Goal: Information Seeking & Learning: Understand process/instructions

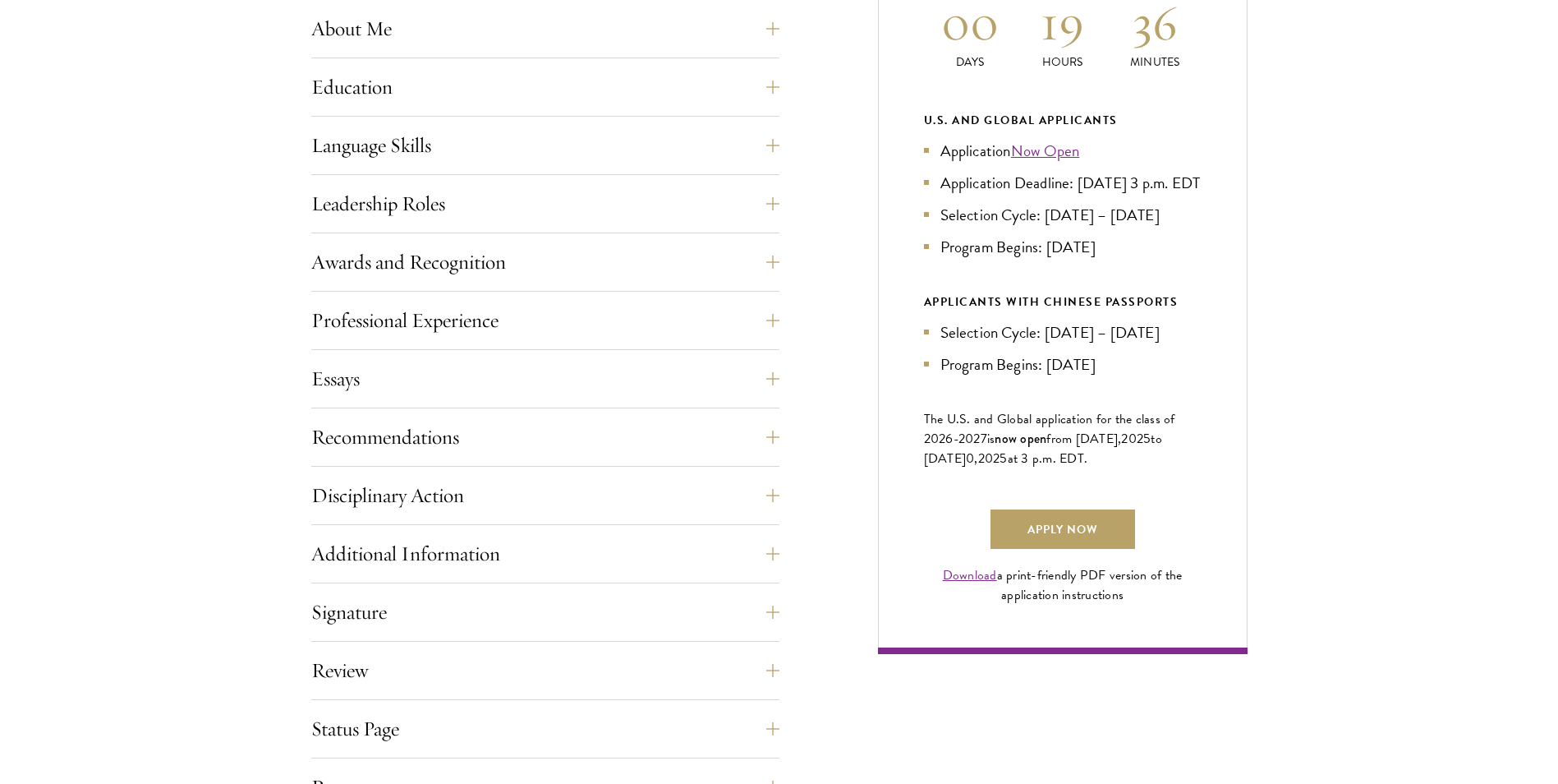
scroll to position [986, 0]
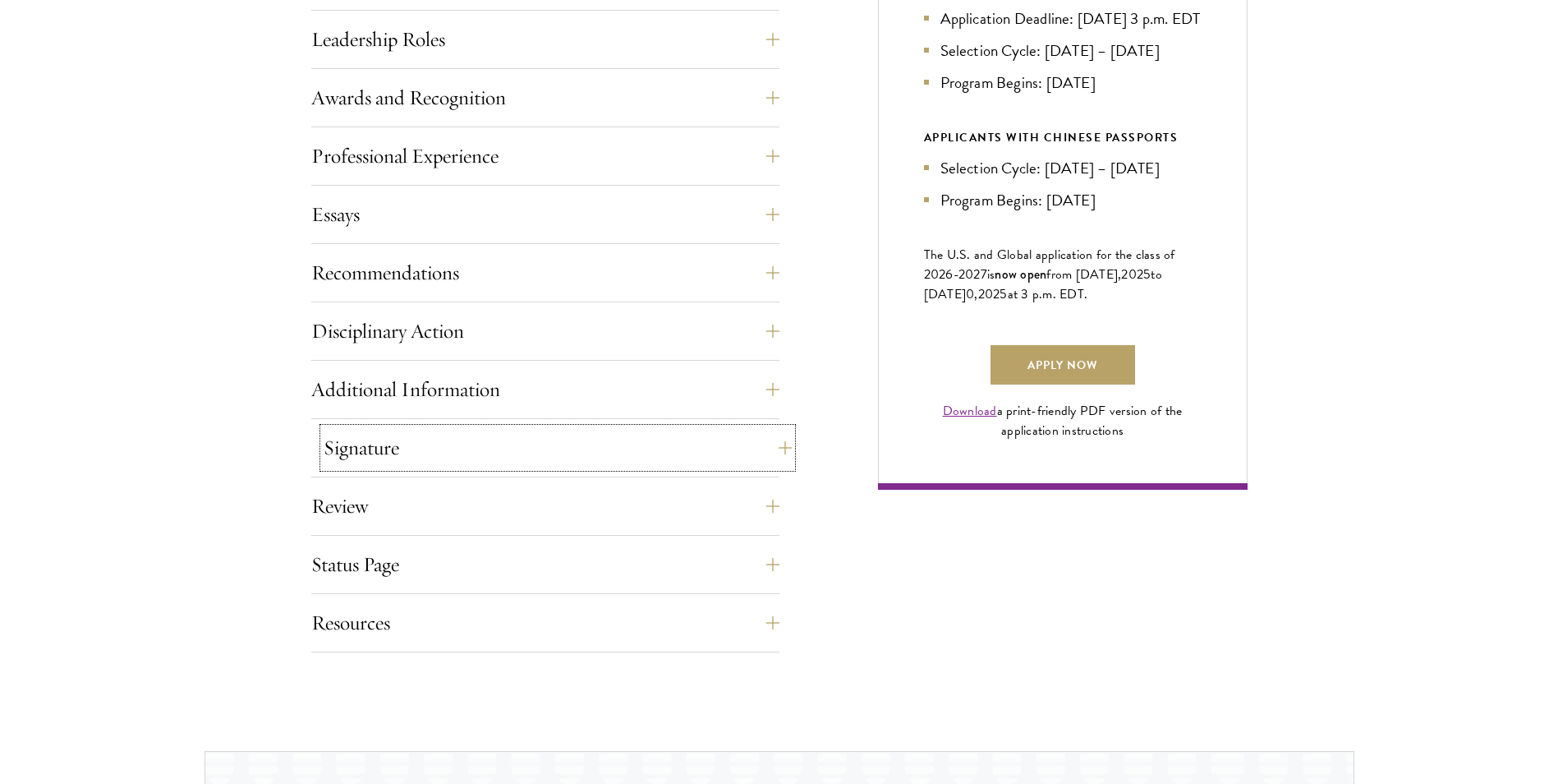
click at [415, 441] on button "Signature" at bounding box center [558, 447] width 468 height 39
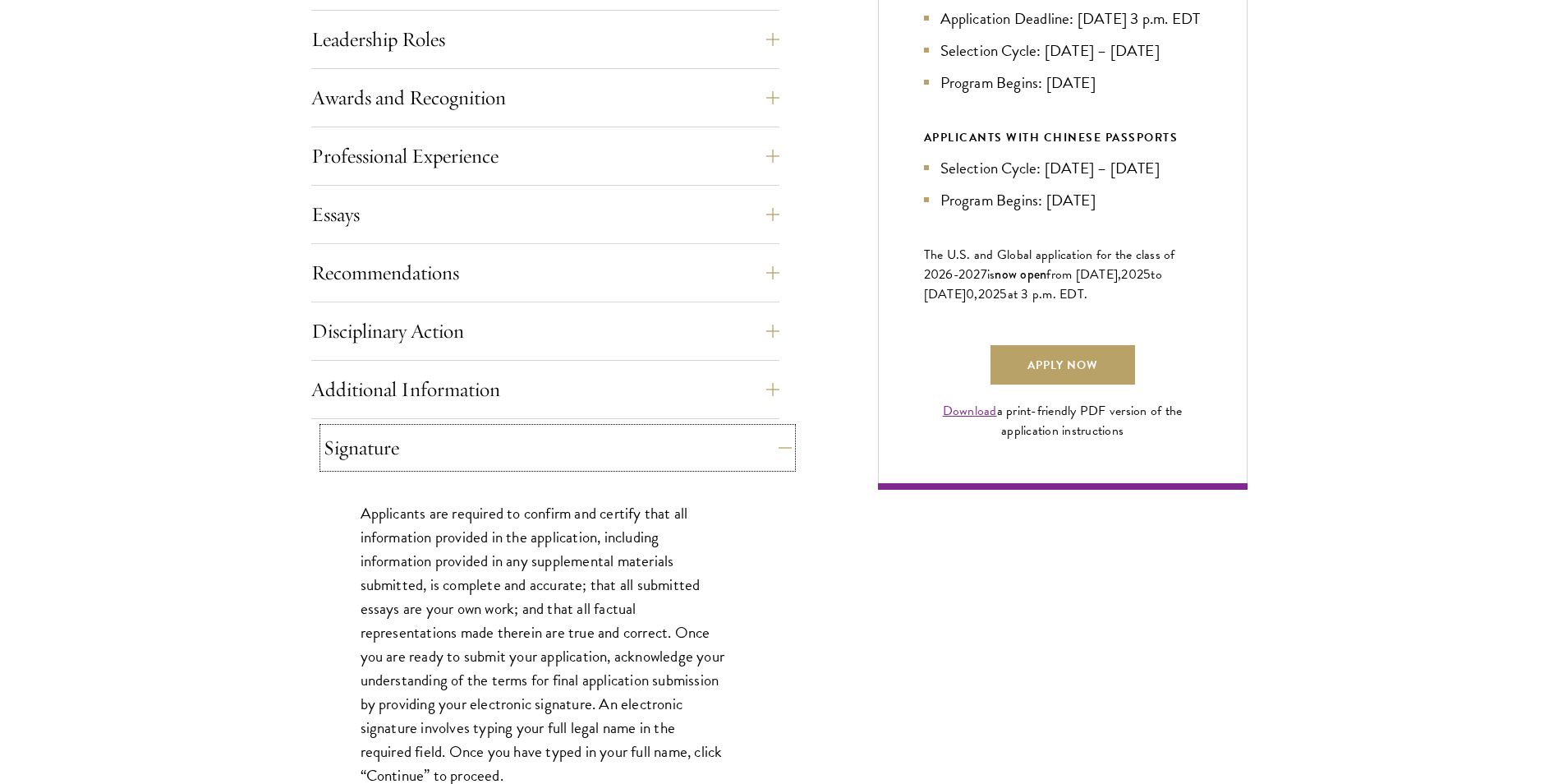
click at [415, 441] on button "Signature" at bounding box center [558, 447] width 468 height 39
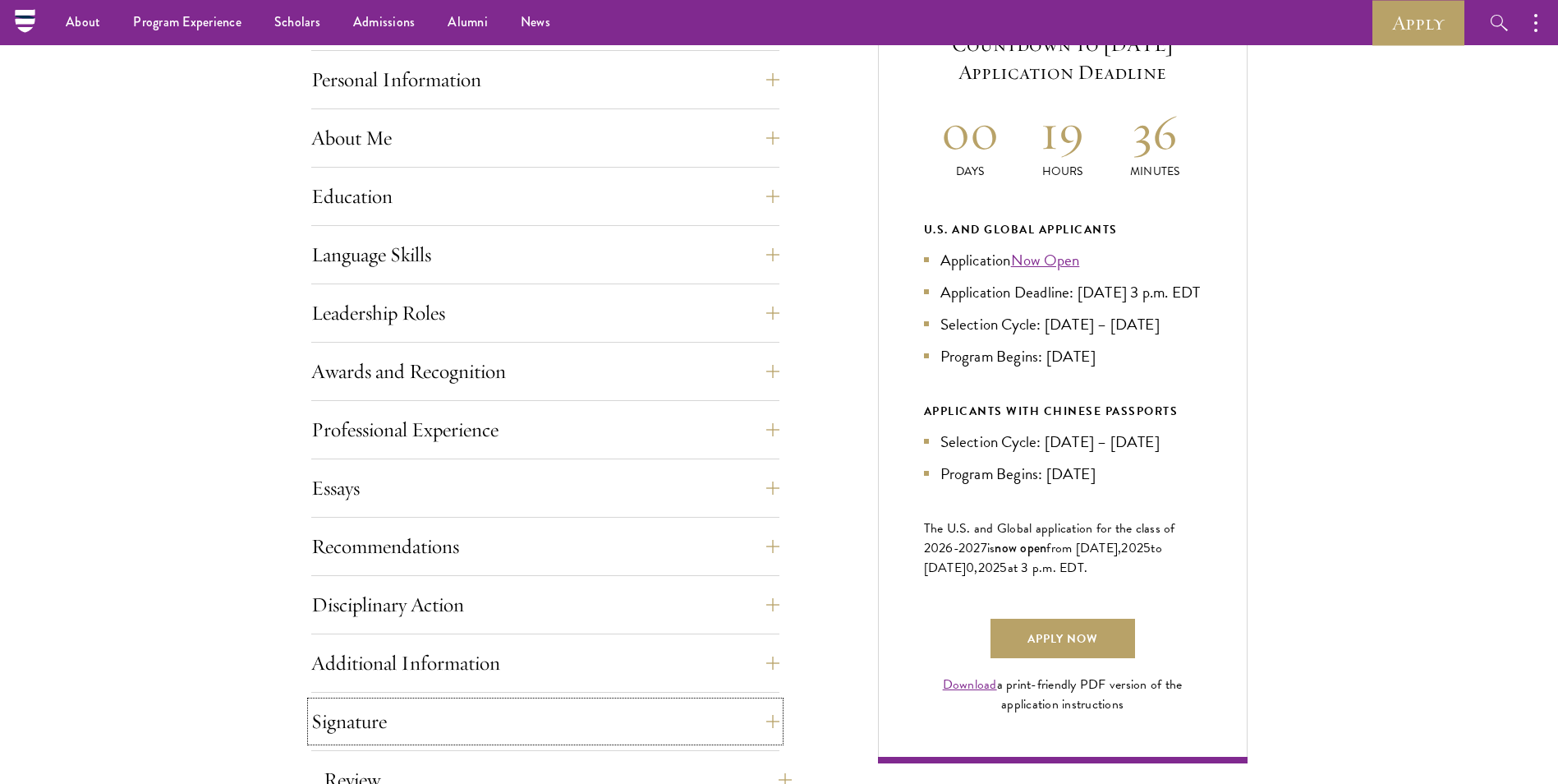
scroll to position [657, 0]
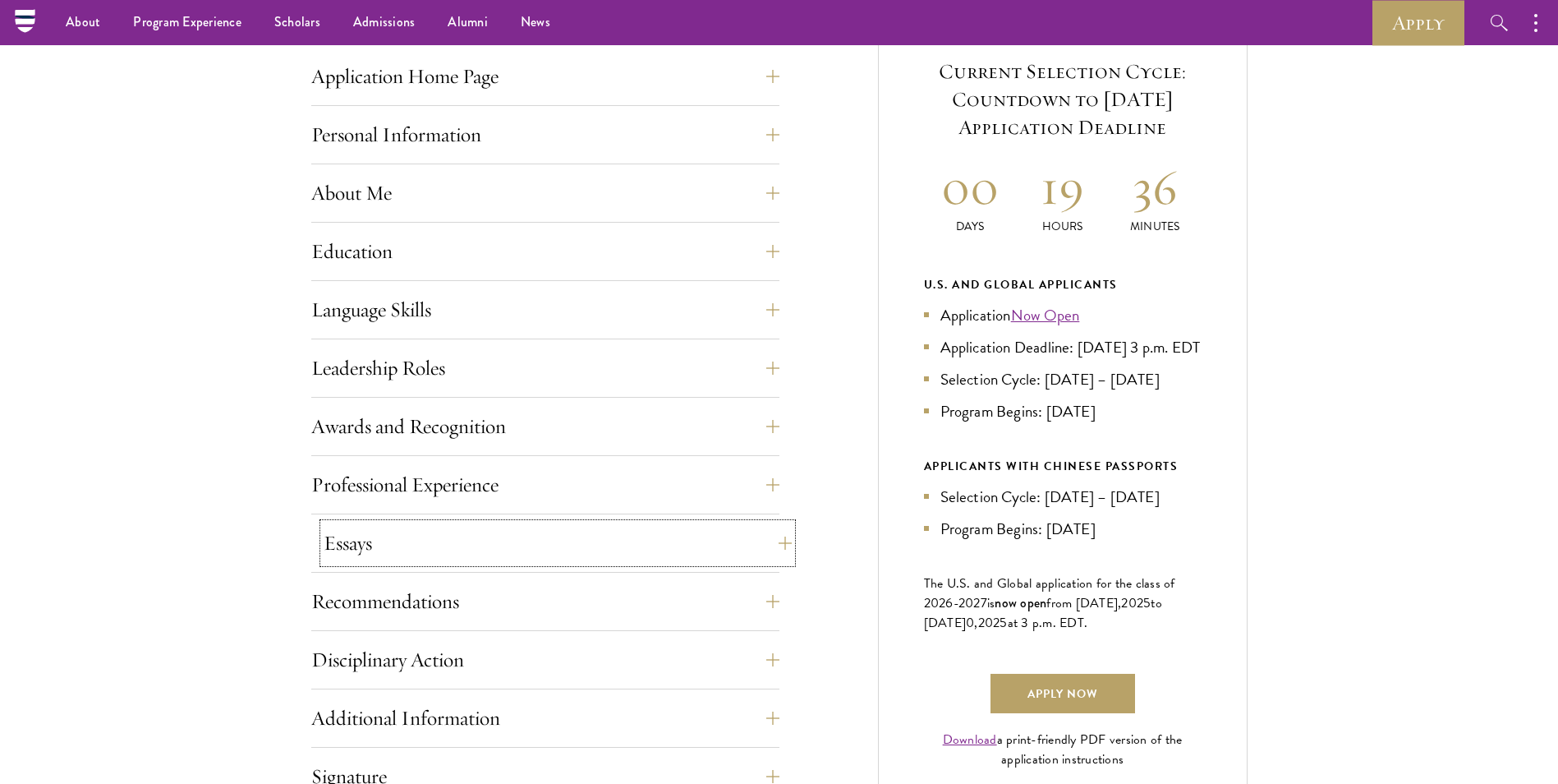
click at [439, 543] on button "Essays" at bounding box center [558, 542] width 468 height 39
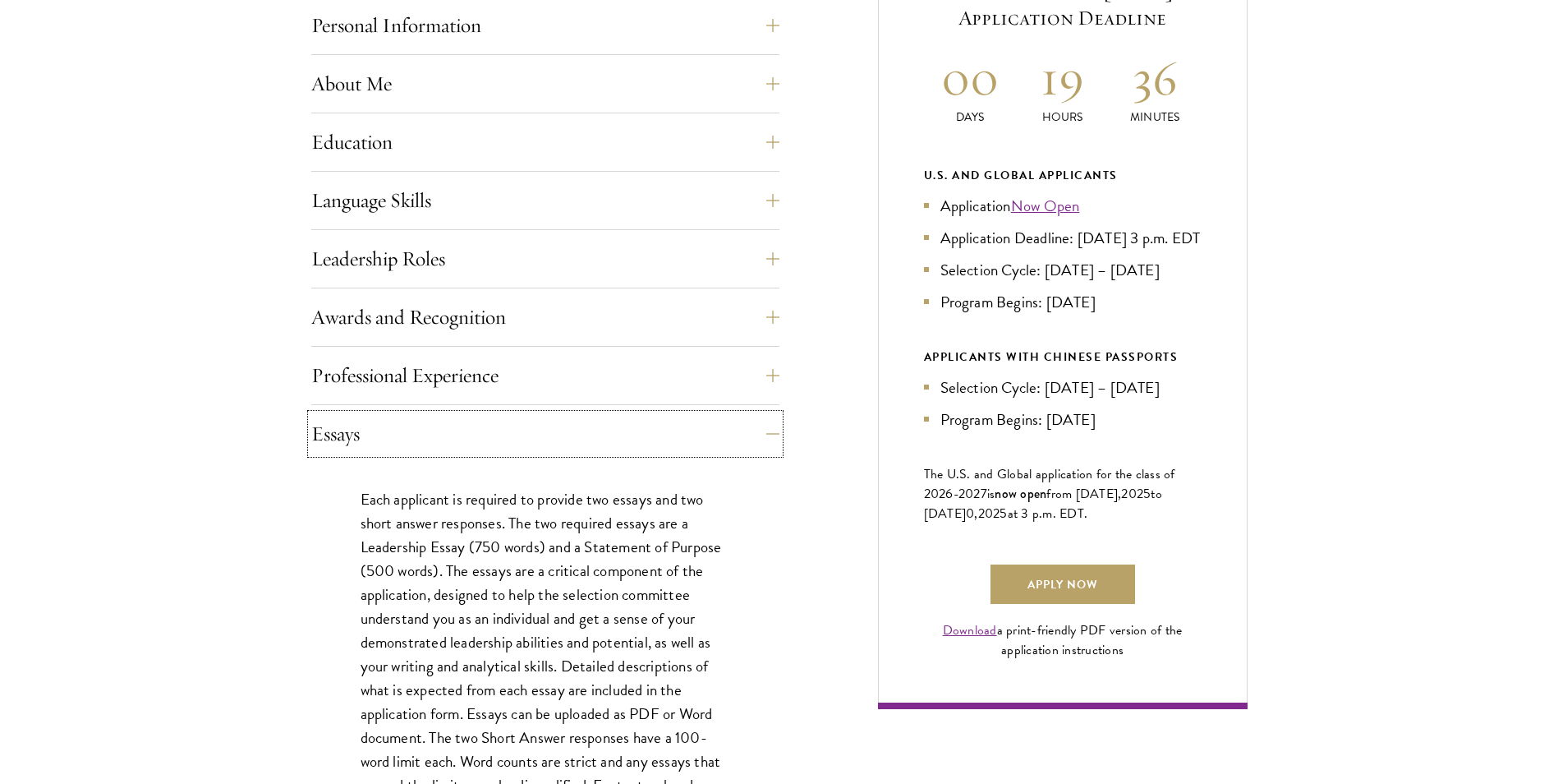
scroll to position [821, 0]
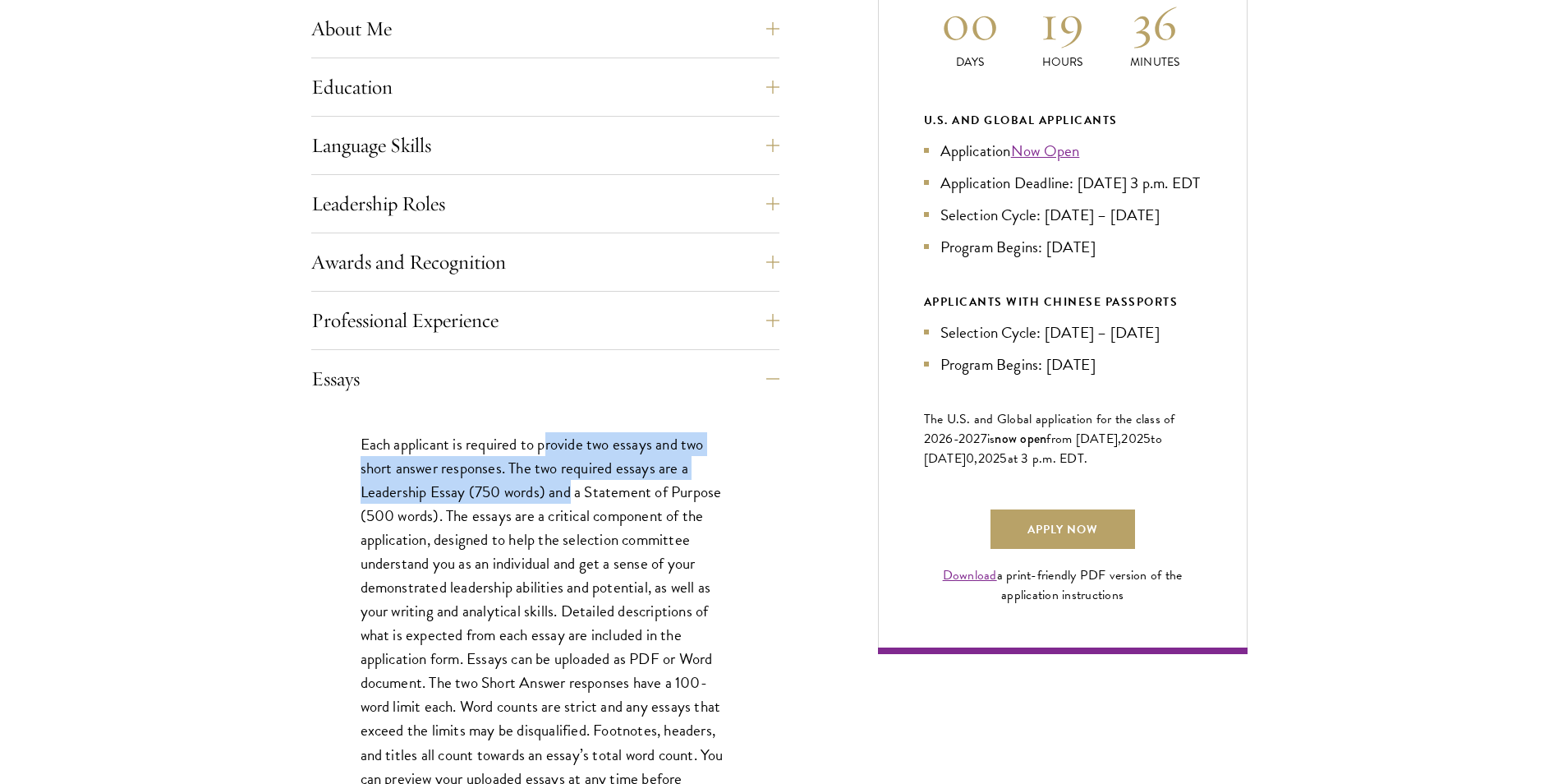
drag, startPoint x: 546, startPoint y: 447, endPoint x: 570, endPoint y: 482, distance: 42.4
click at [570, 482] on p "Each applicant is required to provide two essays and two short answer responses…" at bounding box center [545, 622] width 370 height 382
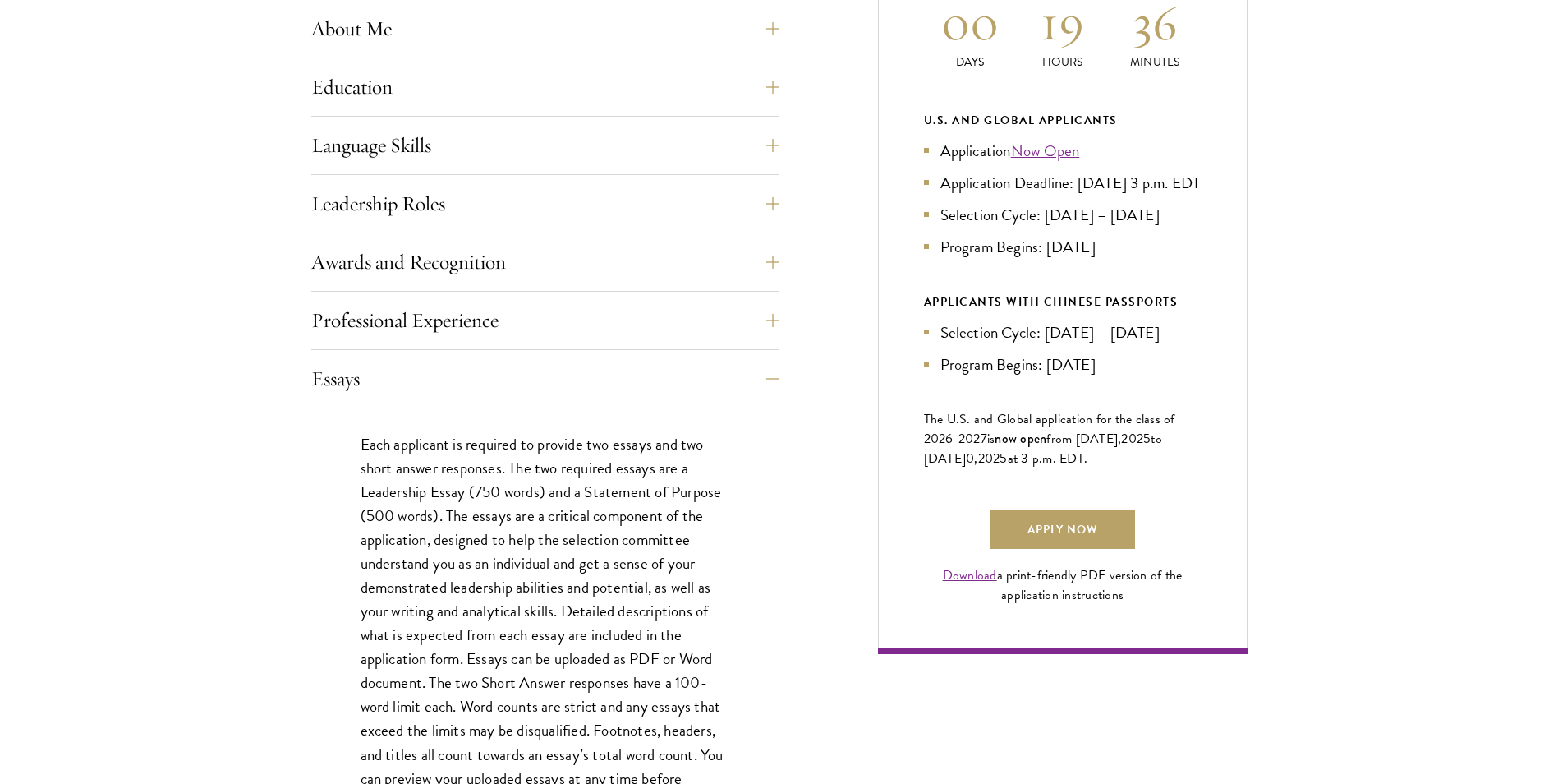
drag, startPoint x: 570, startPoint y: 482, endPoint x: 458, endPoint y: 512, distance: 115.9
click at [458, 512] on p "Each applicant is required to provide two essays and two short answer responses…" at bounding box center [545, 622] width 370 height 382
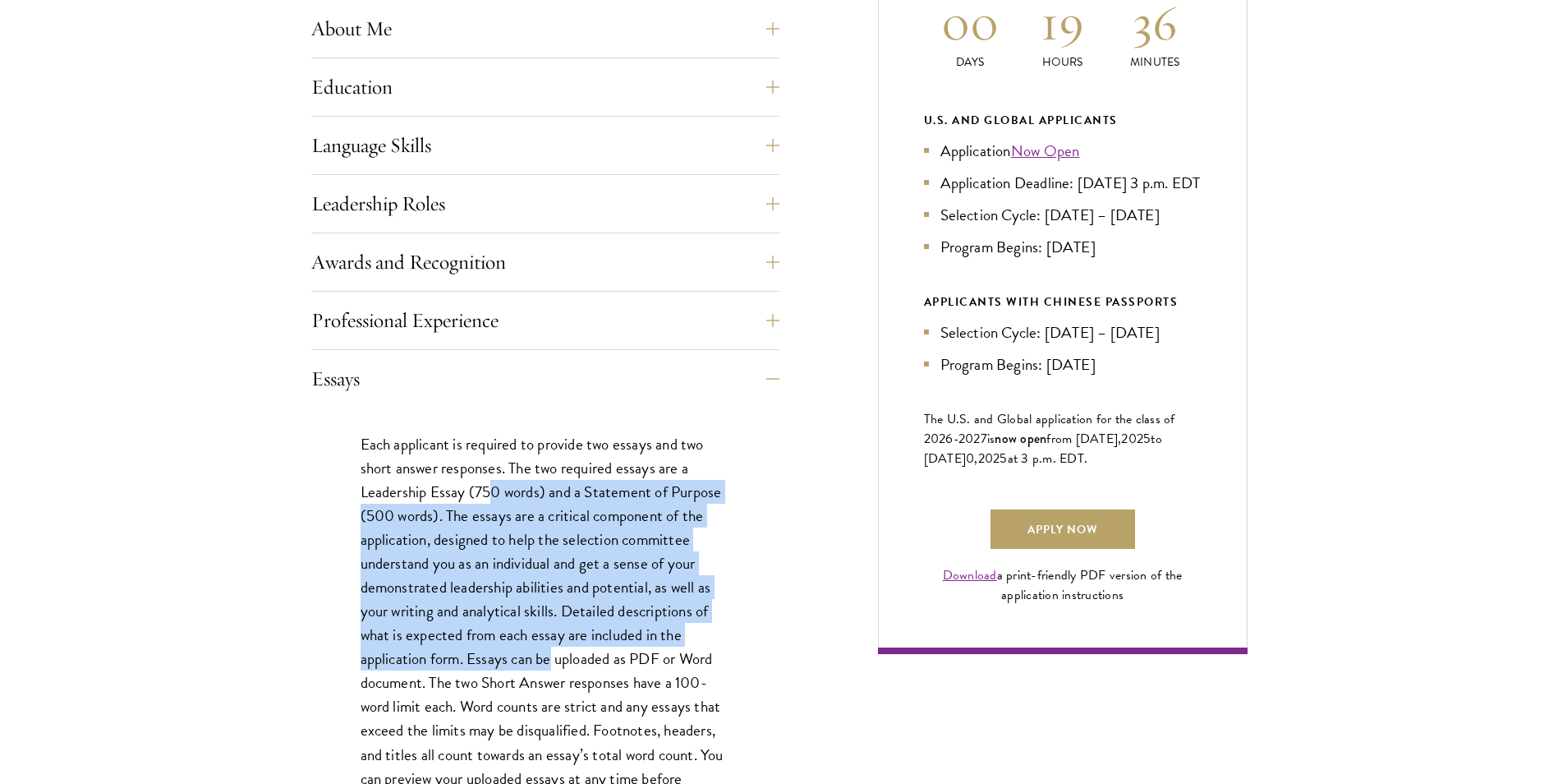
drag, startPoint x: 492, startPoint y: 489, endPoint x: 549, endPoint y: 656, distance: 176.5
click at [549, 656] on p "Each applicant is required to provide two essays and two short answer responses…" at bounding box center [545, 622] width 370 height 382
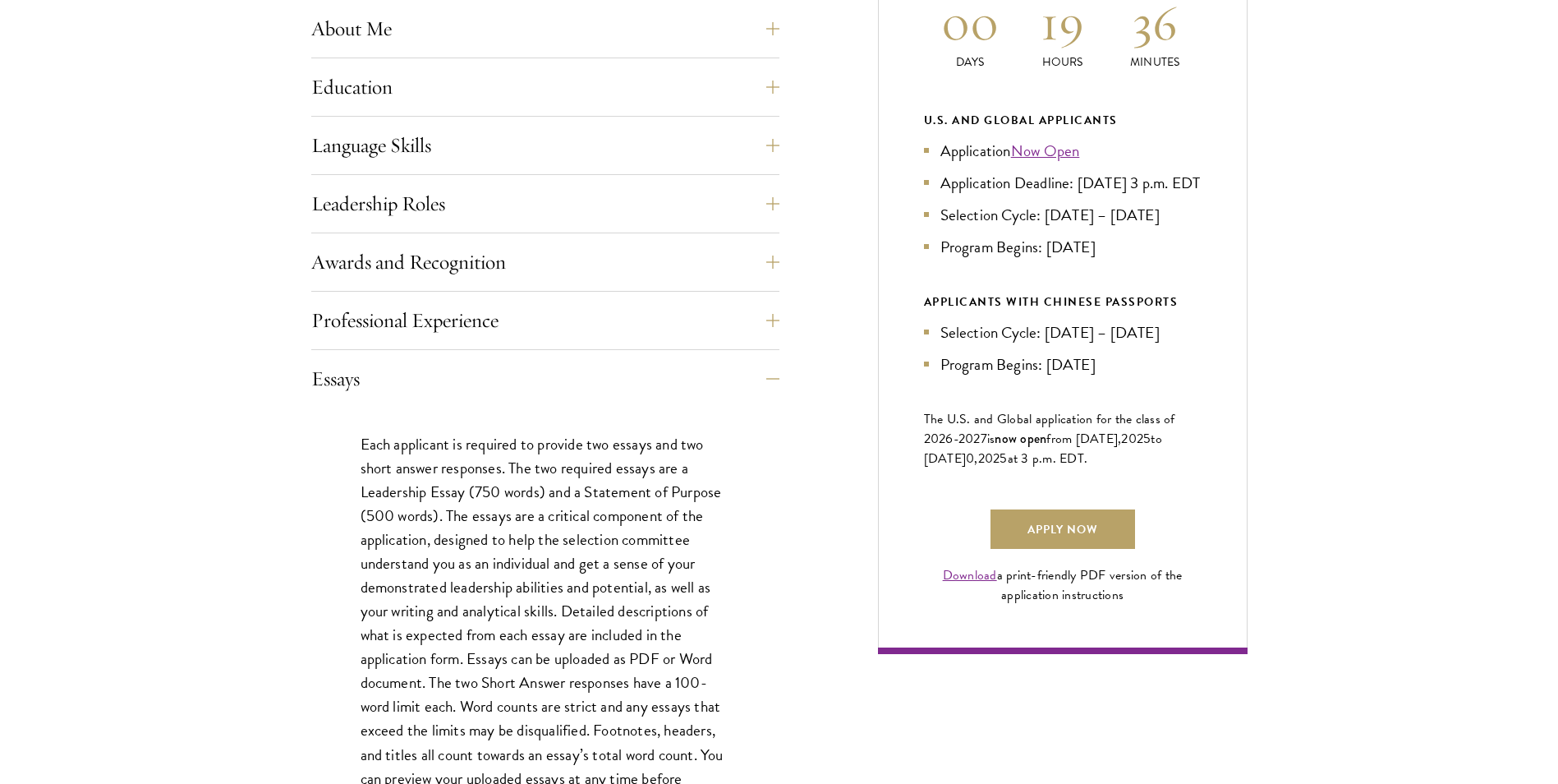
drag, startPoint x: 549, startPoint y: 656, endPoint x: 418, endPoint y: 464, distance: 232.4
click at [418, 464] on p "Each applicant is required to provide two essays and two short answer responses…" at bounding box center [545, 622] width 370 height 382
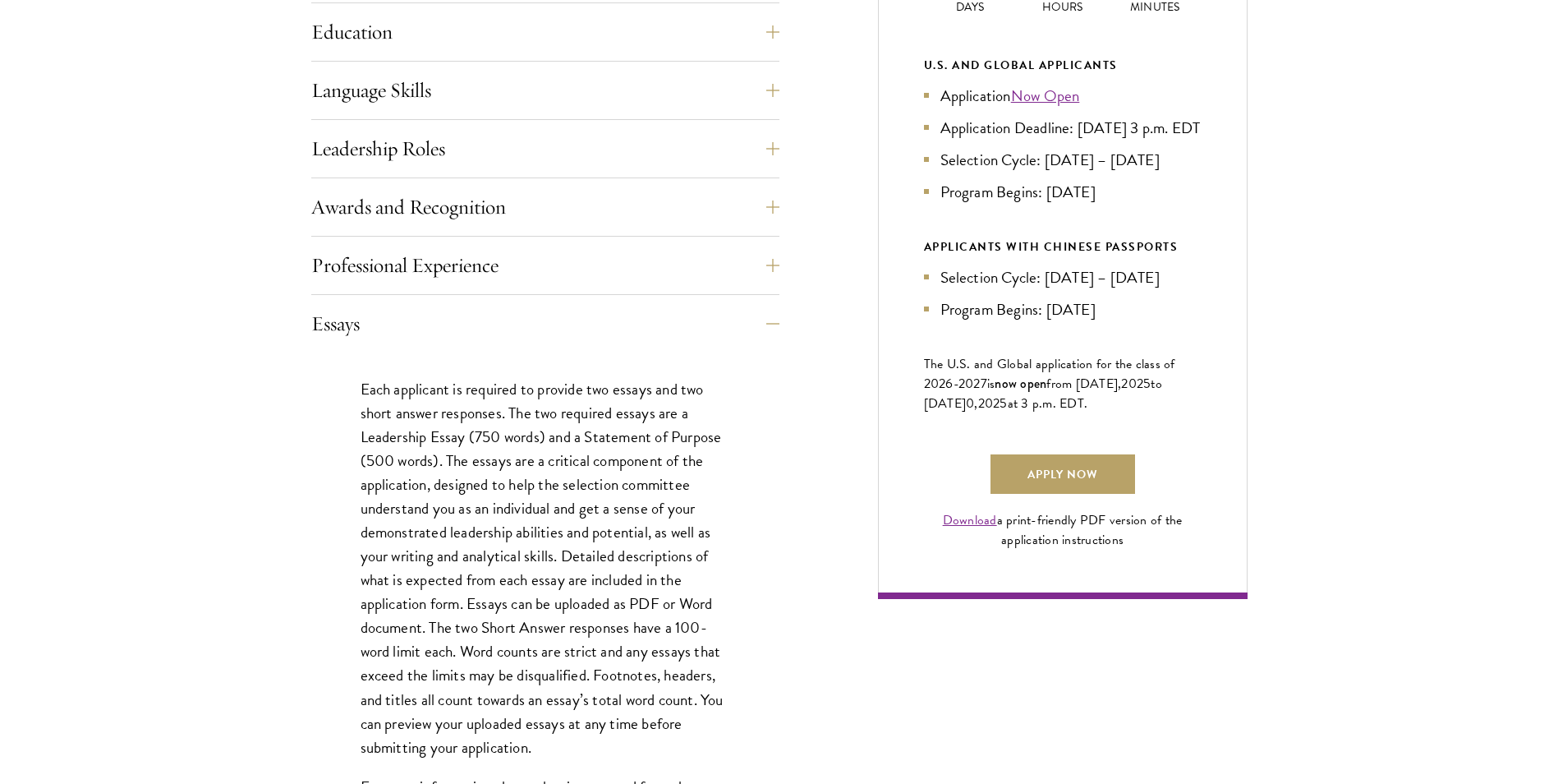
click at [456, 692] on p "Each applicant is required to provide two essays and two short answer responses…" at bounding box center [545, 568] width 370 height 382
